Goal: Task Accomplishment & Management: Use online tool/utility

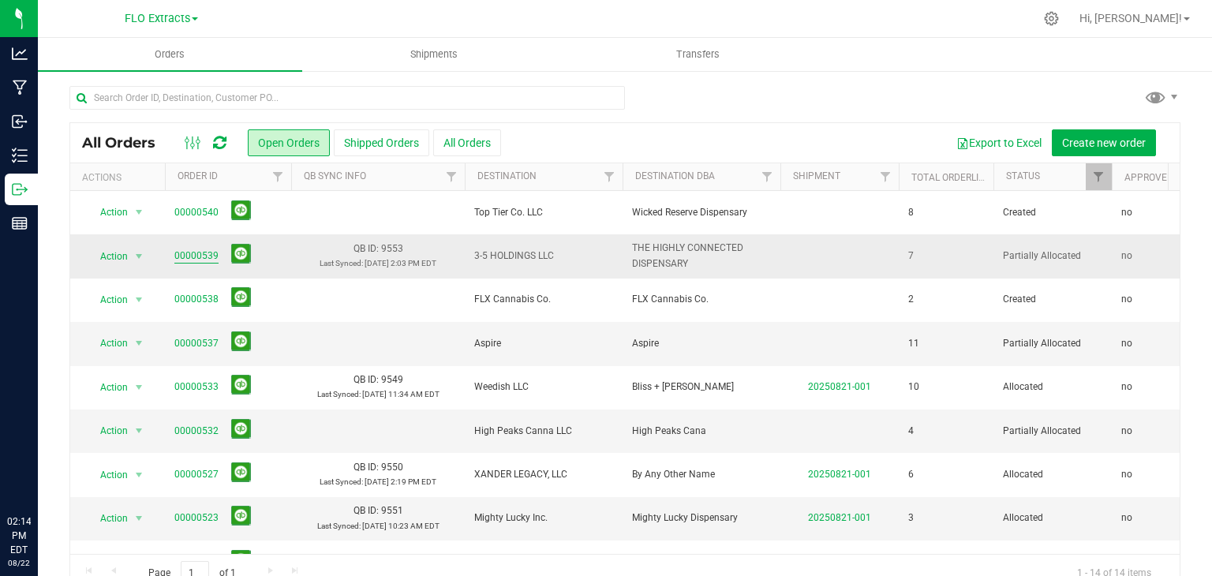
click at [203, 255] on link "00000539" at bounding box center [196, 256] width 44 height 15
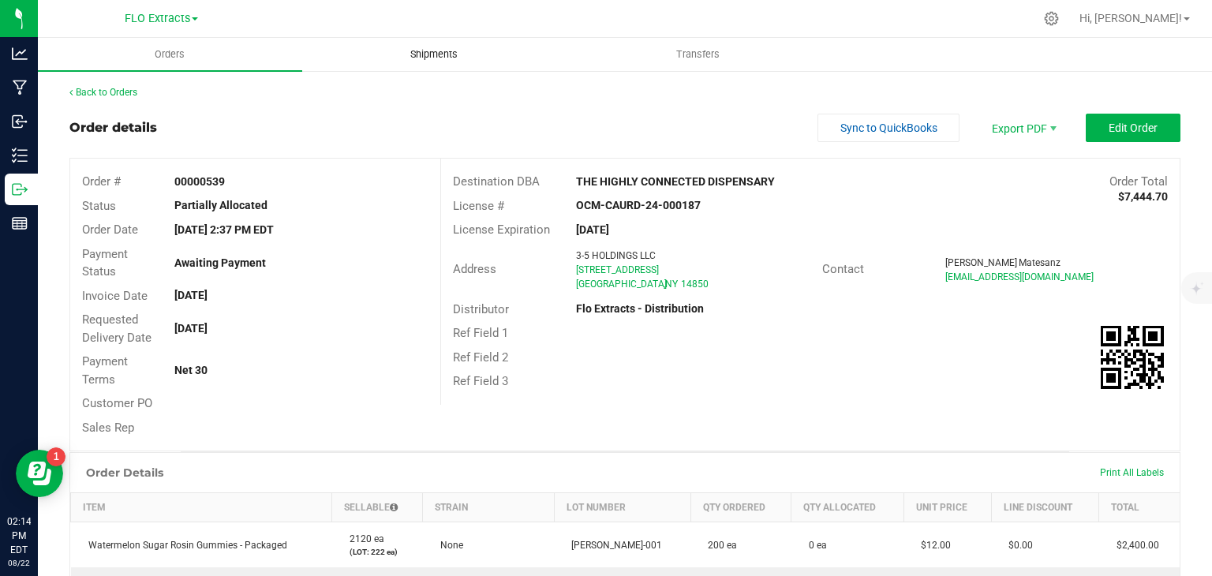
click at [438, 51] on span "Shipments" at bounding box center [434, 54] width 90 height 14
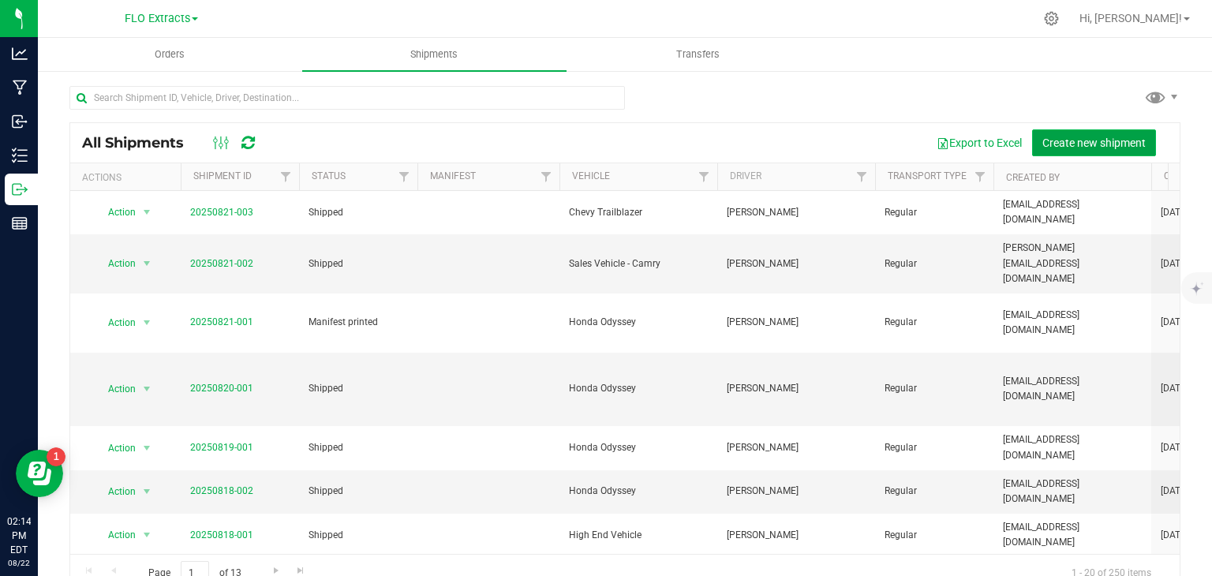
click at [1088, 133] on button "Create new shipment" at bounding box center [1094, 142] width 124 height 27
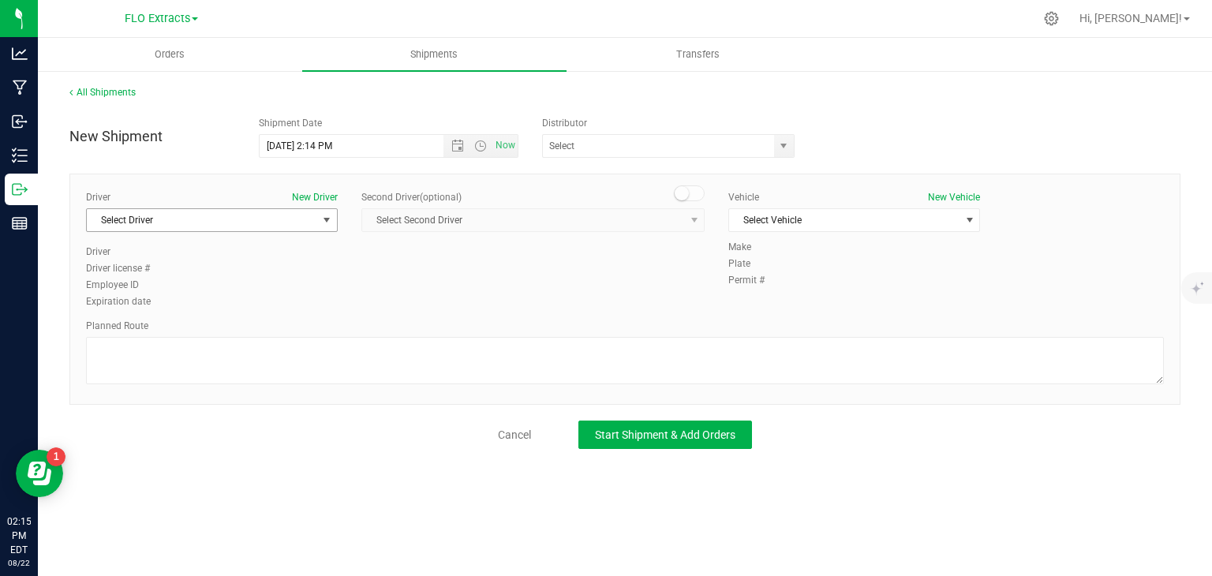
click at [264, 222] on span "Select Driver" at bounding box center [202, 220] width 230 height 22
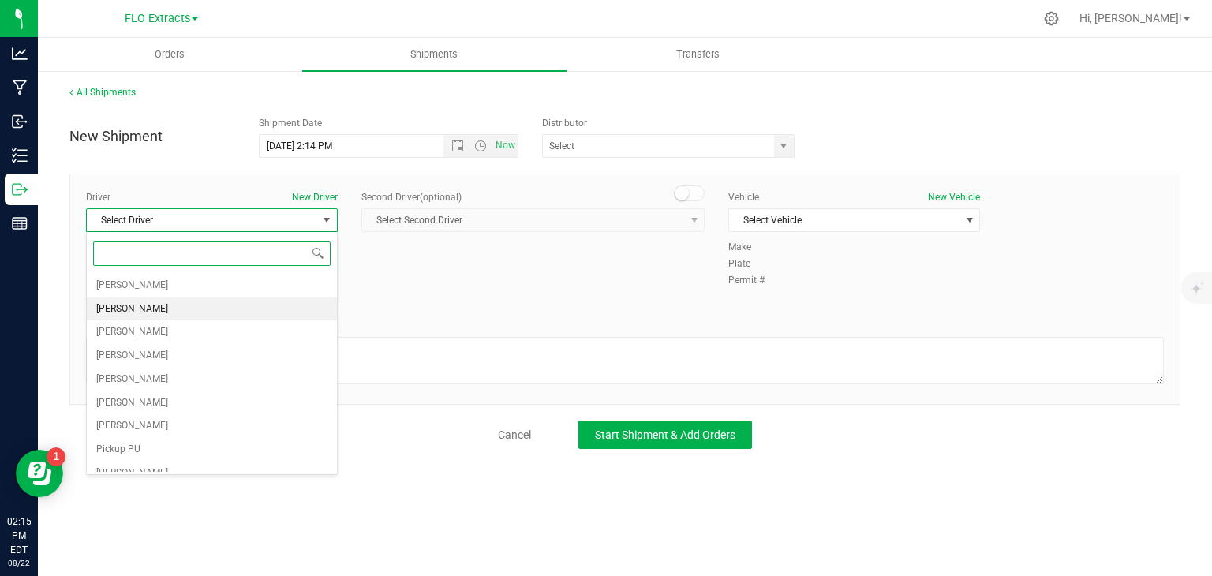
click at [208, 306] on li "Dave Brown" at bounding box center [212, 310] width 250 height 24
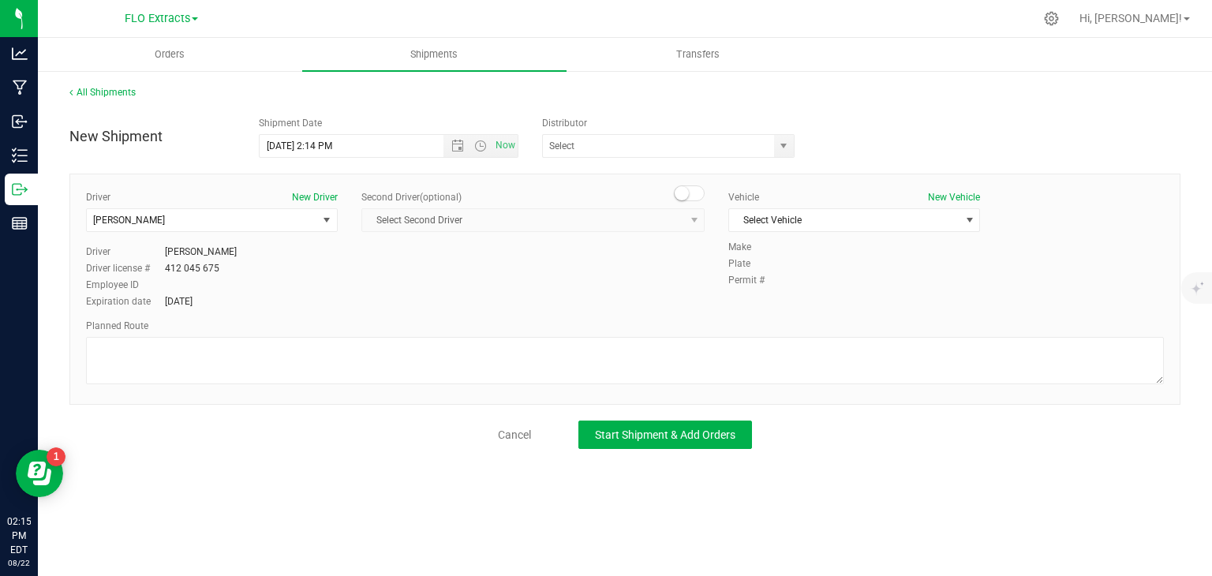
click at [797, 231] on div "Vehicle New Vehicle Select Vehicle Select Vehicle Accord Audi Chevy Trailblazer…" at bounding box center [854, 215] width 275 height 50
click at [805, 222] on span "Select Vehicle" at bounding box center [844, 220] width 230 height 22
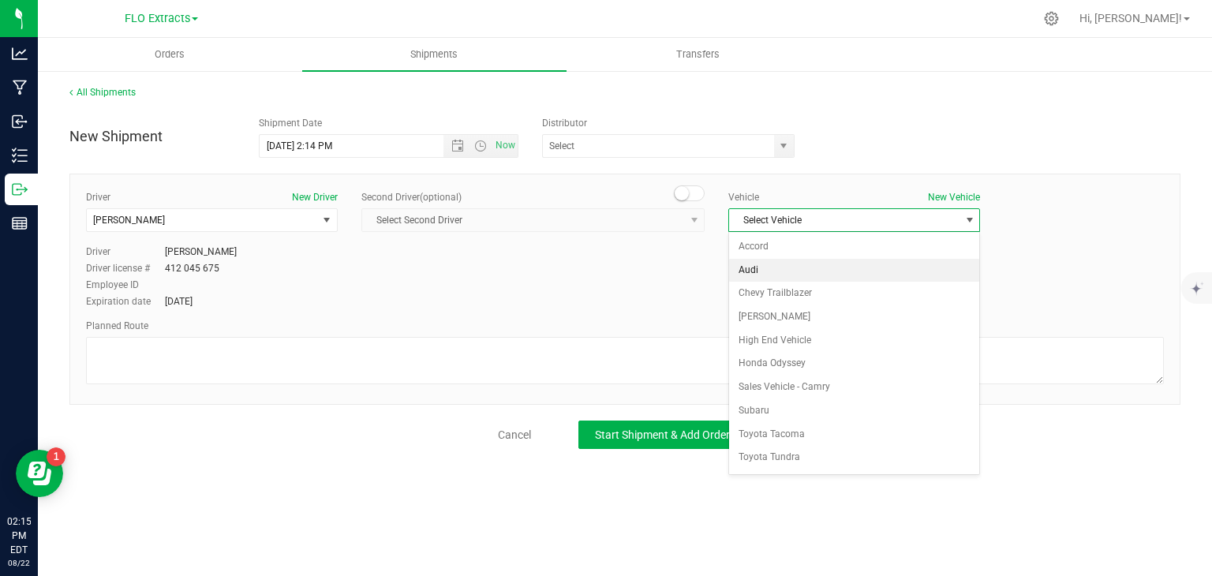
click at [780, 267] on li "Audi" at bounding box center [854, 271] width 250 height 24
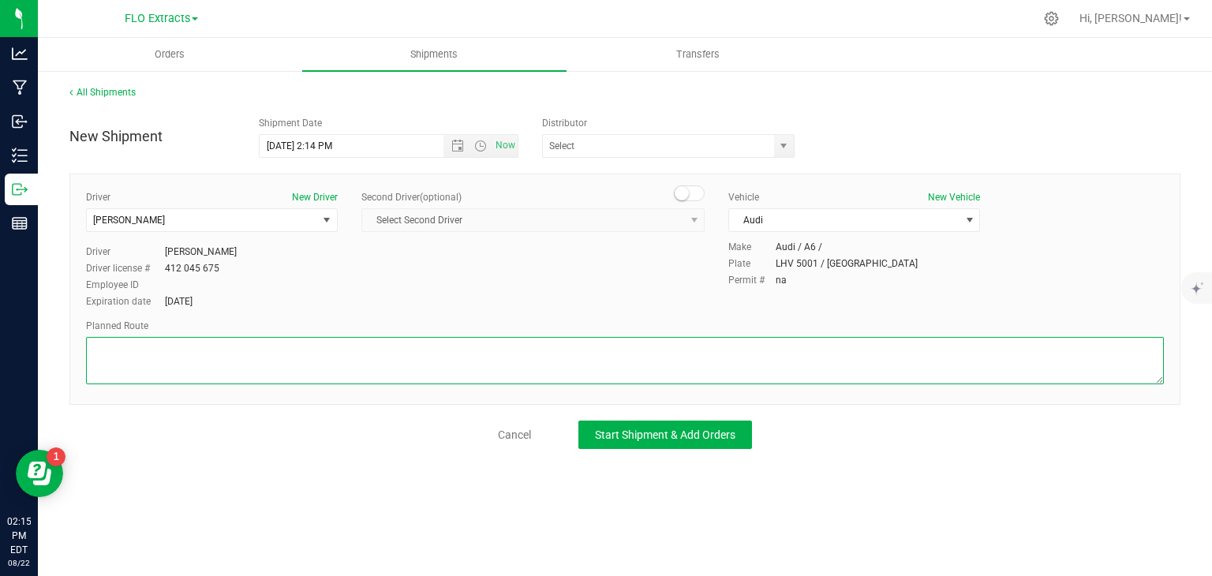
click at [688, 355] on textarea at bounding box center [625, 360] width 1078 height 47
type textarea "366->13"
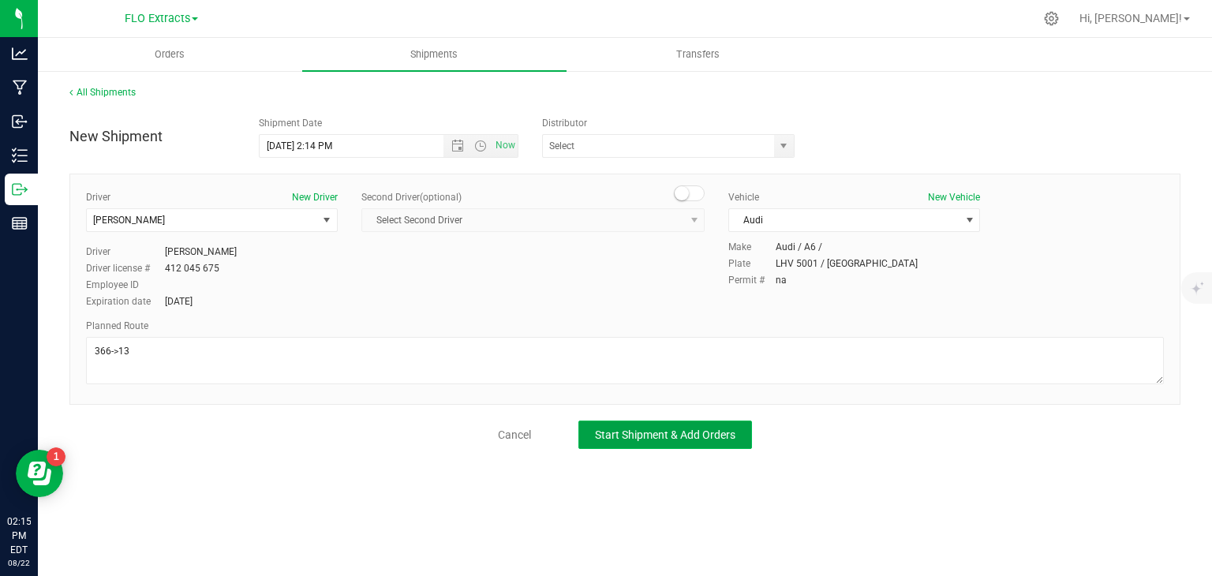
click at [681, 436] on span "Start Shipment & Add Orders" at bounding box center [665, 435] width 141 height 13
